Goal: Transaction & Acquisition: Purchase product/service

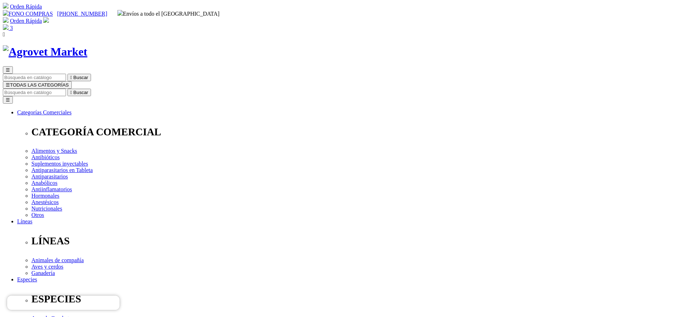
select select "333"
click at [13, 25] on link "3" at bounding box center [8, 28] width 10 height 6
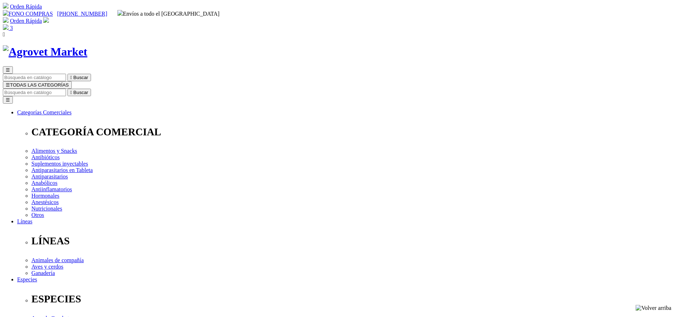
click at [66, 89] on input "Buscar" at bounding box center [34, 92] width 63 height 7
type input "bovime"
click at [67, 89] on button " Buscar" at bounding box center [79, 92] width 24 height 7
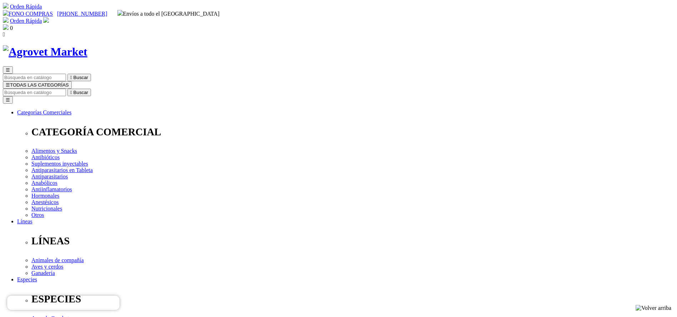
select select "3"
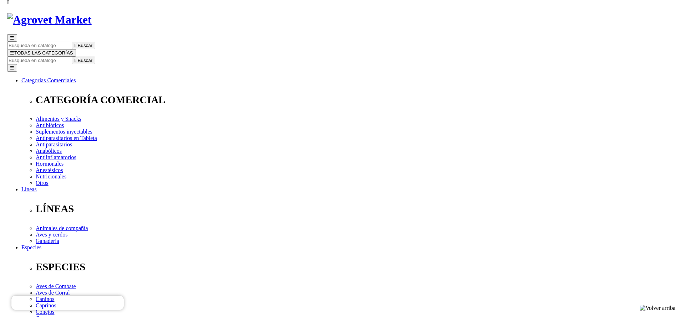
scroll to position [54, 0]
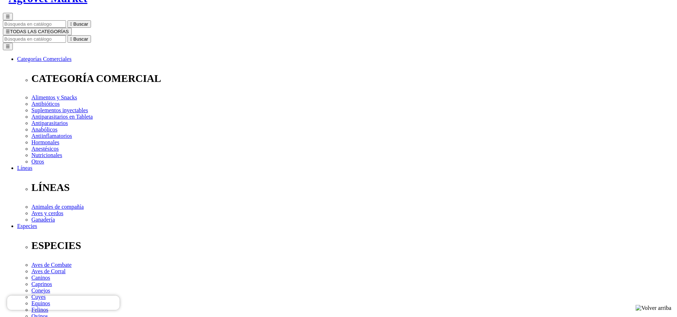
select select "3"
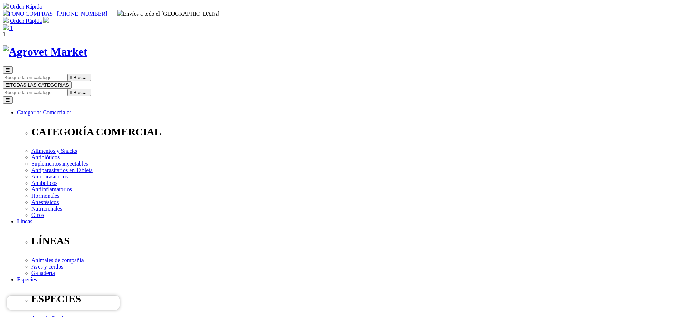
click at [66, 89] on input "Buscar" at bounding box center [34, 92] width 63 height 7
select select "3"
type input "modi"
click at [67, 89] on button " Buscar" at bounding box center [79, 92] width 24 height 7
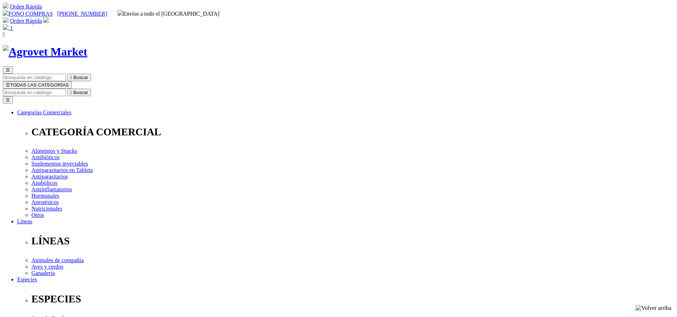
select select "4"
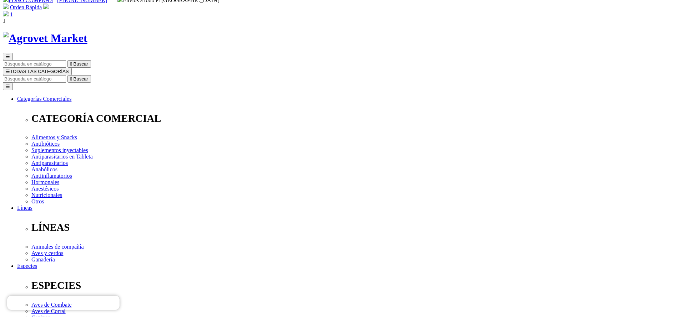
scroll to position [54, 0]
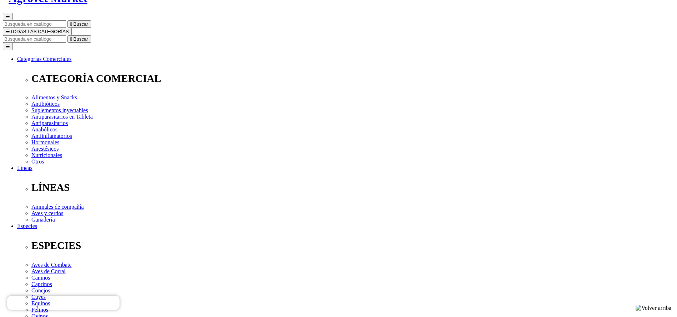
select select "4"
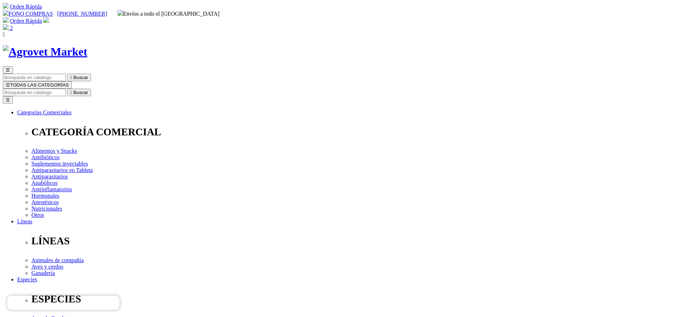
click at [66, 89] on input "Buscar" at bounding box center [34, 92] width 63 height 7
select select "4"
type input "hemat"
click at [67, 89] on button " Buscar" at bounding box center [79, 92] width 24 height 7
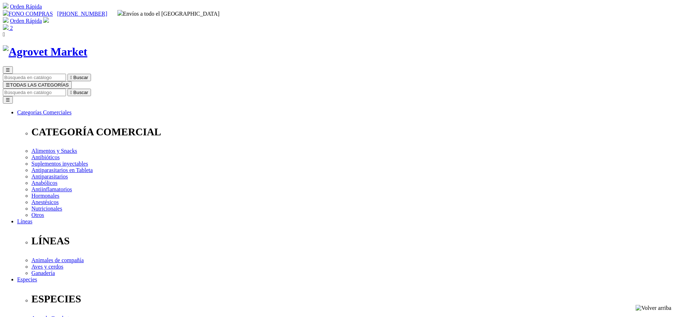
drag, startPoint x: 0, startPoint y: 0, endPoint x: 408, endPoint y: 221, distance: 464.0
select select "4"
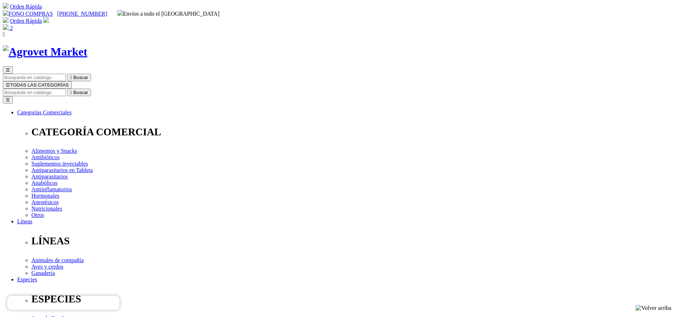
type input "3"
drag, startPoint x: 302, startPoint y: 169, endPoint x: 284, endPoint y: 170, distance: 17.9
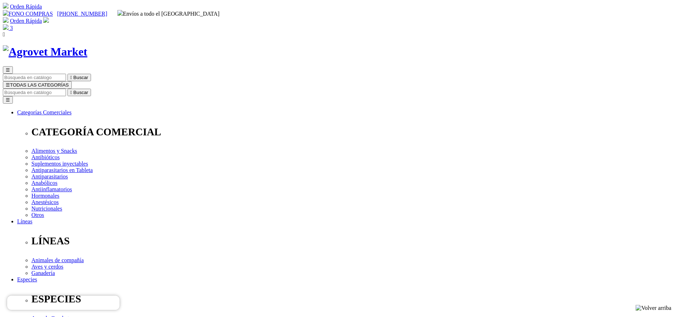
type input "2"
drag, startPoint x: 308, startPoint y: 226, endPoint x: 275, endPoint y: 225, distance: 33.2
type input "2"
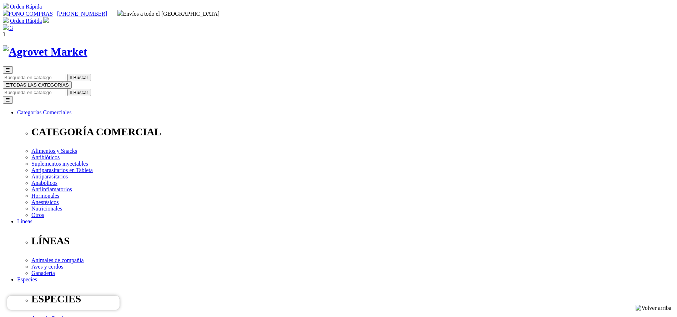
click at [66, 89] on input "Buscar" at bounding box center [34, 92] width 63 height 7
type input "fertimi"
click at [67, 89] on button " Buscar" at bounding box center [79, 92] width 24 height 7
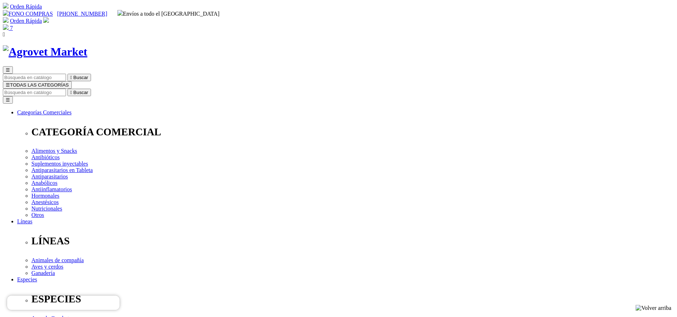
select select "4"
drag, startPoint x: 367, startPoint y: 144, endPoint x: 343, endPoint y: 142, distance: 24.7
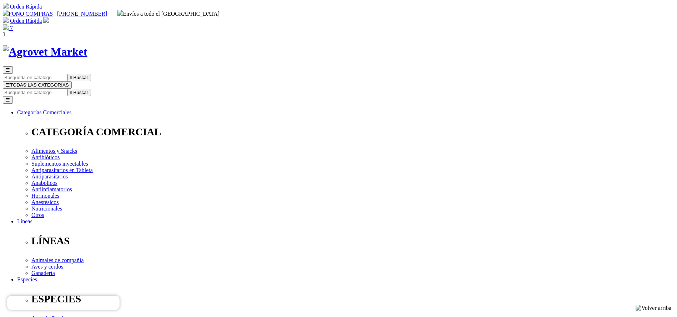
copy span "S/91.00"
click at [66, 89] on input "Buscar" at bounding box center [34, 92] width 63 height 7
type input "imido"
click at [67, 89] on button " Buscar" at bounding box center [79, 92] width 24 height 7
